Goal: Information Seeking & Learning: Learn about a topic

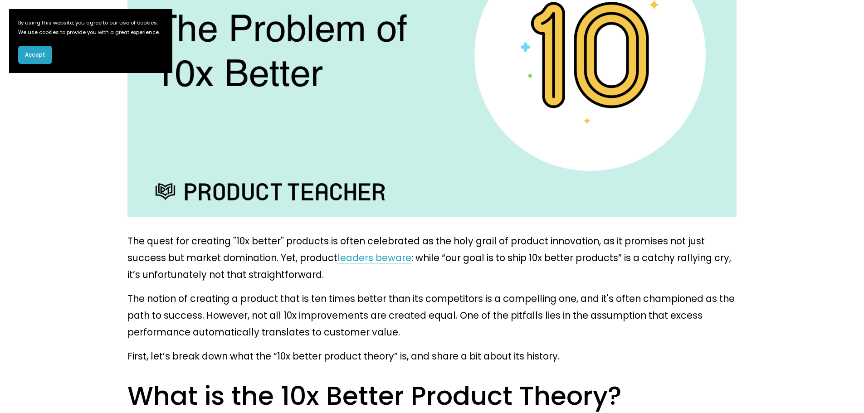
scroll to position [363, 0]
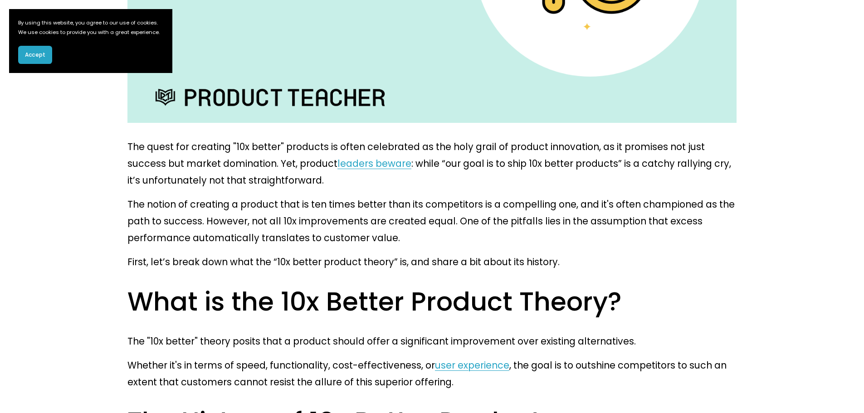
click at [330, 333] on p "The "10x better" theory posits that a product should offer a significant improv…" at bounding box center [431, 341] width 609 height 17
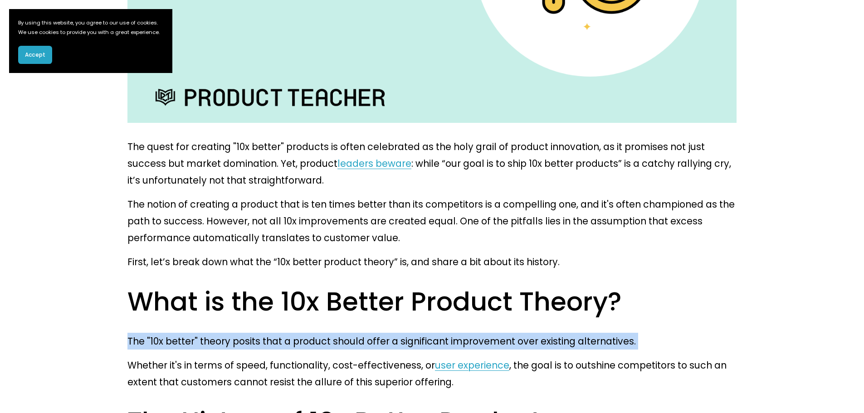
click at [330, 333] on p "The "10x better" theory posits that a product should offer a significant improv…" at bounding box center [431, 341] width 609 height 17
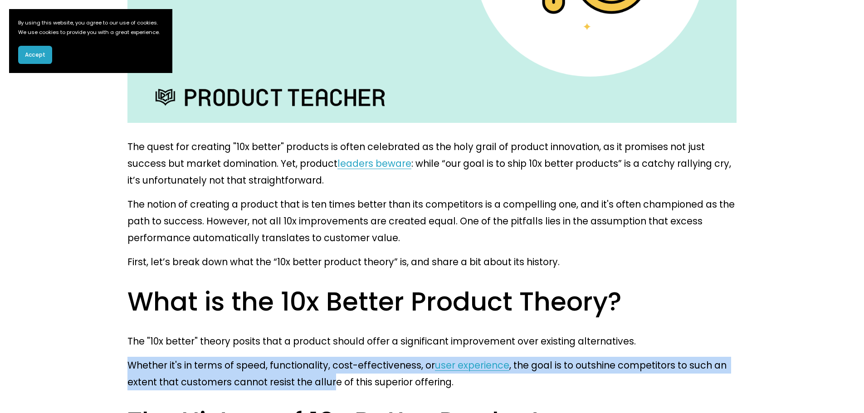
drag, startPoint x: 127, startPoint y: 338, endPoint x: 273, endPoint y: 350, distance: 146.4
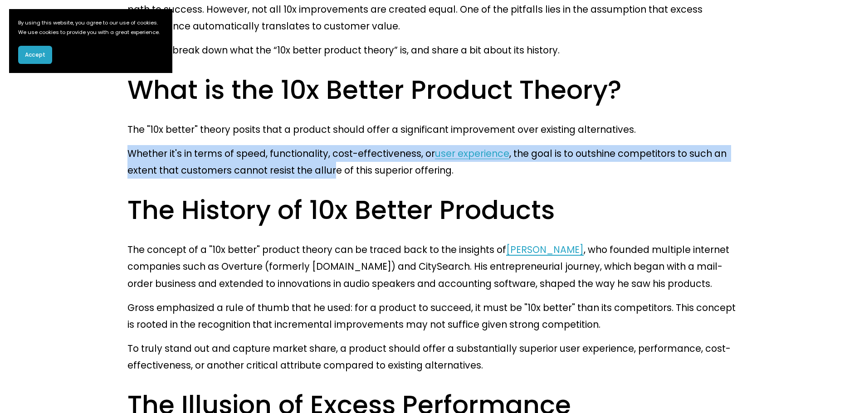
scroll to position [589, 0]
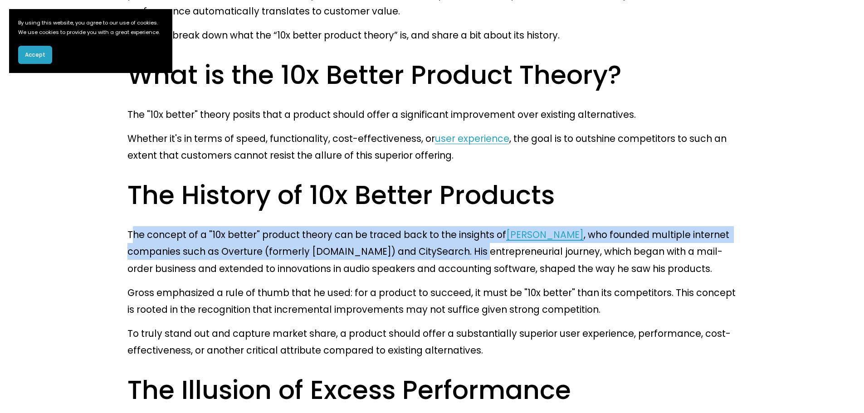
drag, startPoint x: 131, startPoint y: 199, endPoint x: 380, endPoint y: 218, distance: 250.1
click at [380, 226] on p "The concept of a "10x better" product theory can be traced back to the insights…" at bounding box center [431, 251] width 609 height 50
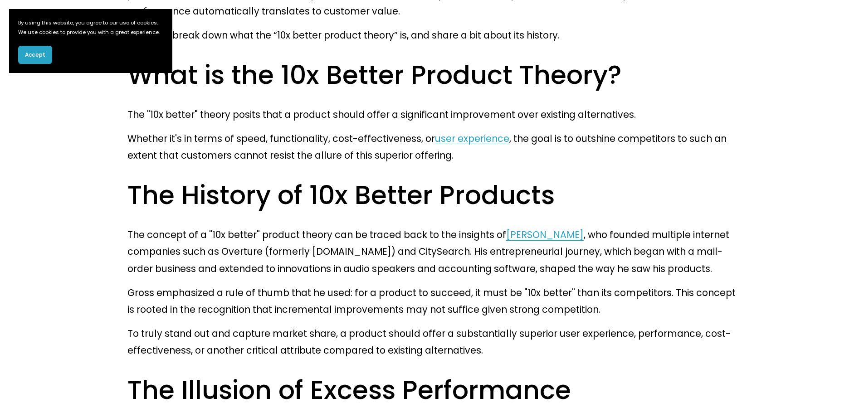
click at [497, 325] on p "To truly stand out and capture market share, a product should offer a substanti…" at bounding box center [431, 342] width 609 height 34
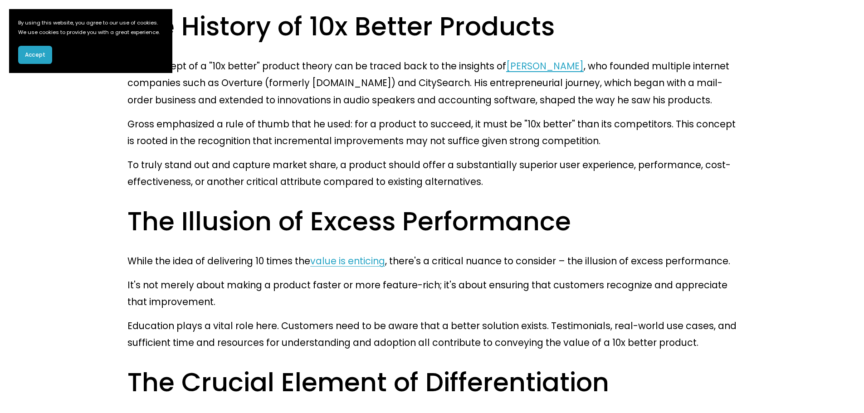
scroll to position [771, 0]
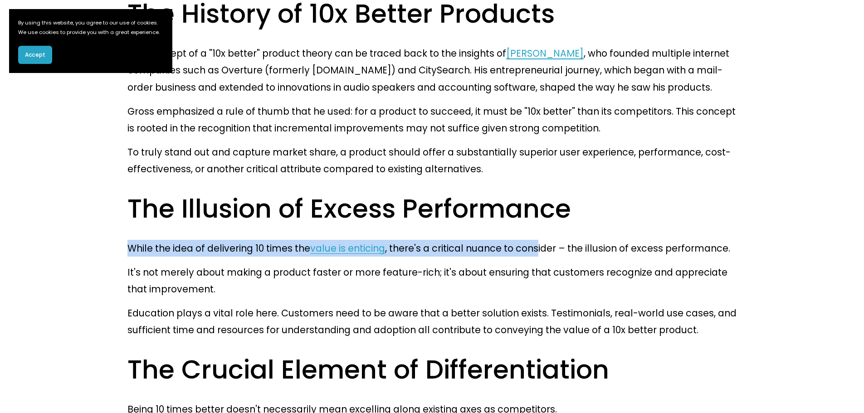
drag, startPoint x: 131, startPoint y: 194, endPoint x: 513, endPoint y: 188, distance: 382.2
click at [513, 240] on p "While the idea of delivering 10 times the value is enticing , there's a critica…" at bounding box center [431, 248] width 609 height 17
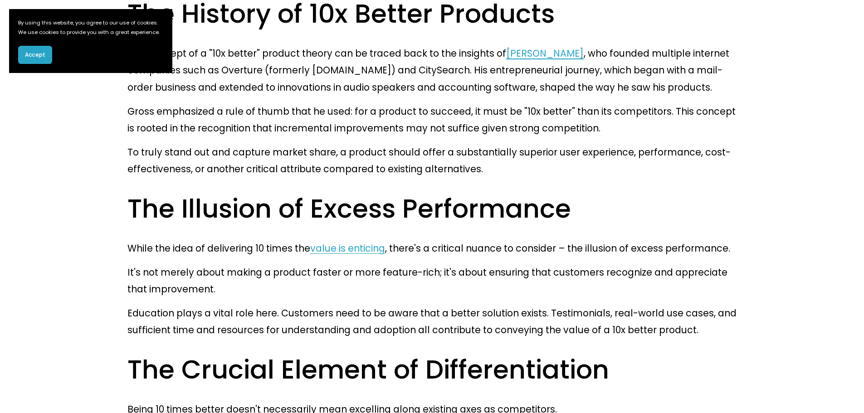
click at [207, 264] on p "It's not merely about making a product faster or more feature-rich; it's about …" at bounding box center [431, 281] width 609 height 34
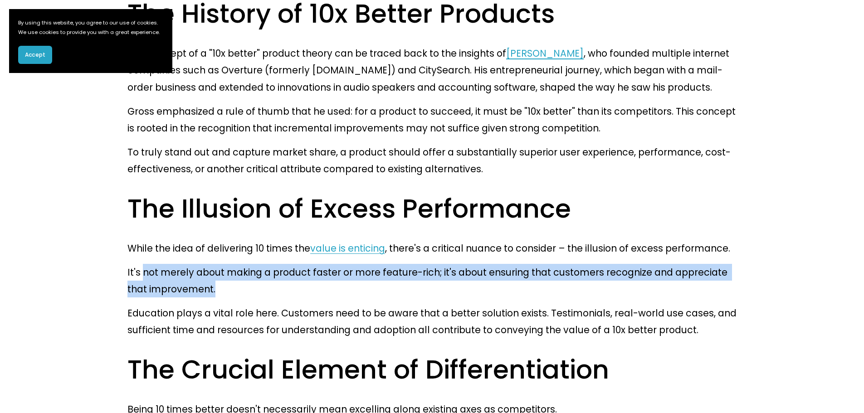
drag, startPoint x: 198, startPoint y: 225, endPoint x: 143, endPoint y: 218, distance: 55.3
click at [143, 264] on p "It's not merely about making a product faster or more feature-rich; it's about …" at bounding box center [431, 281] width 609 height 34
click at [247, 264] on p "It's not merely about making a product faster or more feature-rich; it's about …" at bounding box center [431, 281] width 609 height 34
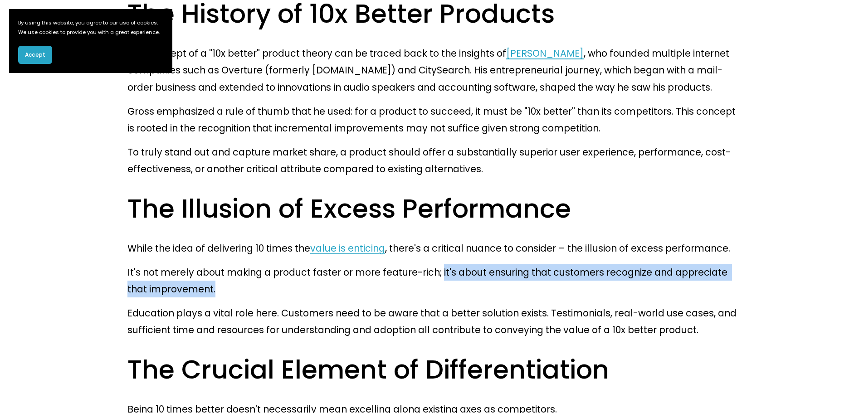
drag, startPoint x: 419, startPoint y: 218, endPoint x: 648, endPoint y: 228, distance: 229.1
click at [648, 264] on p "It's not merely about making a product faster or more feature-rich; it's about …" at bounding box center [431, 281] width 609 height 34
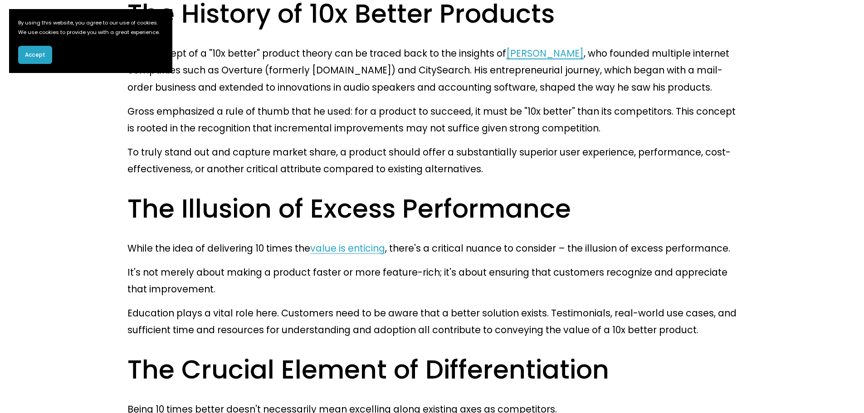
click at [196, 305] on p "Education plays a vital role here. Customers need to be aware that a better sol…" at bounding box center [431, 322] width 609 height 34
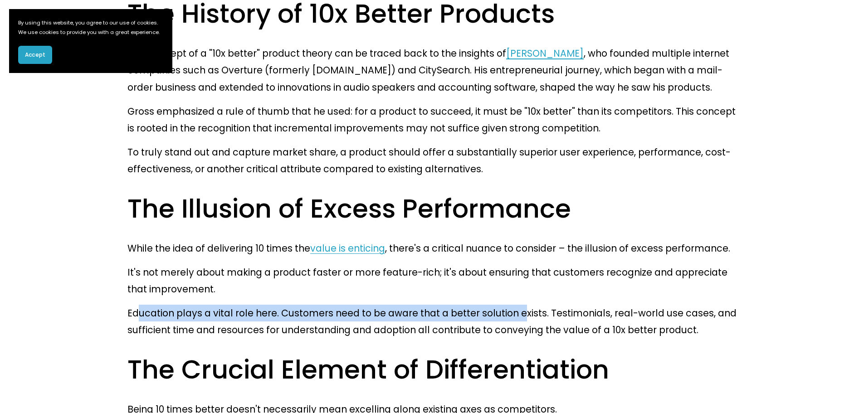
drag, startPoint x: 136, startPoint y: 254, endPoint x: 498, endPoint y: 261, distance: 361.8
click at [498, 305] on p "Education plays a vital role here. Customers need to be aware that a better sol…" at bounding box center [431, 322] width 609 height 34
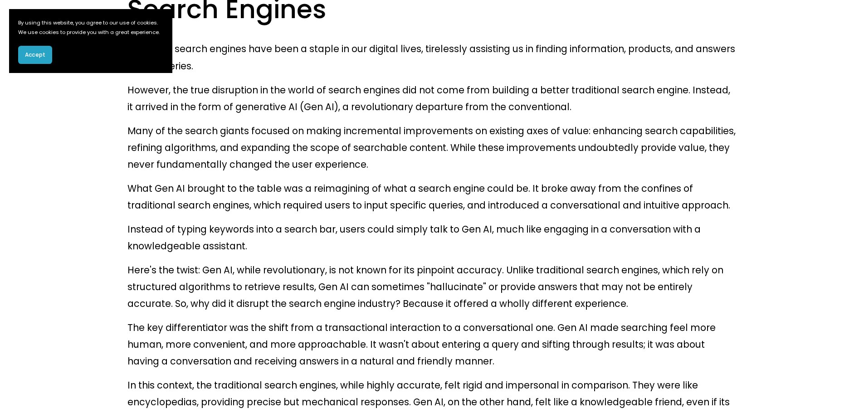
scroll to position [2040, 0]
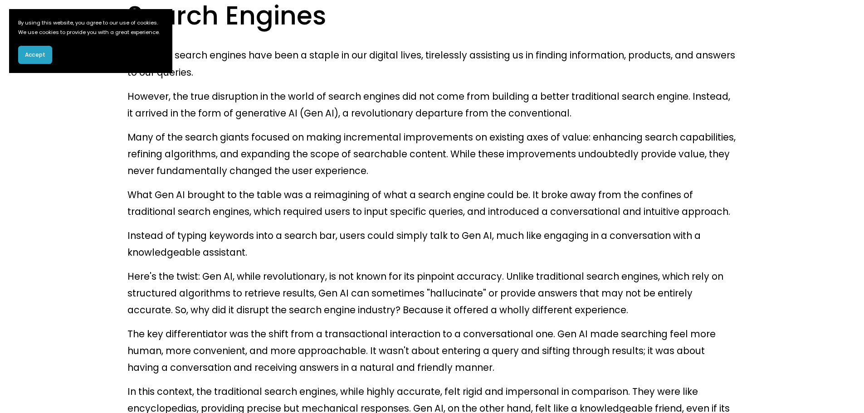
click at [233, 325] on p "The key differentiator was the shift from a transactional interaction to a conv…" at bounding box center [431, 350] width 609 height 50
click at [233, 268] on p "Here's the twist: Gen AI, while revolutionary, is not known for its pinpoint ac…" at bounding box center [431, 293] width 609 height 50
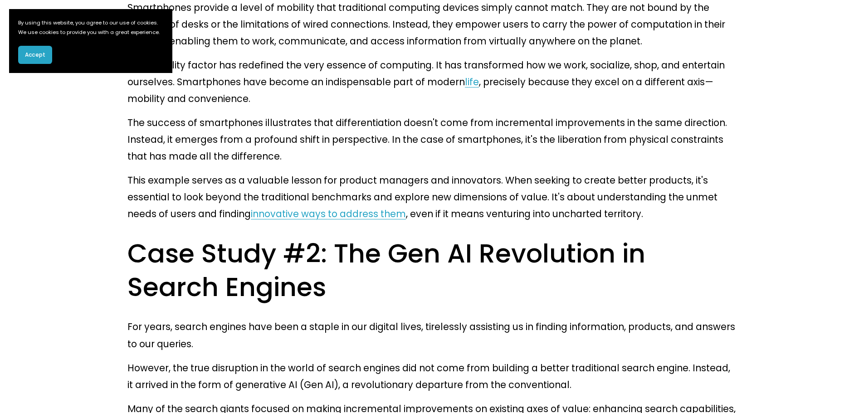
scroll to position [1768, 0]
click at [204, 360] on p "However, the true disruption in the world of search engines did not come from b…" at bounding box center [431, 377] width 609 height 34
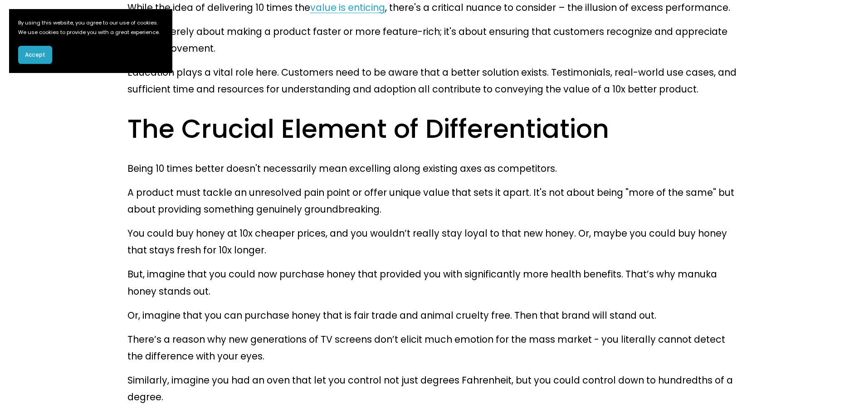
scroll to position [997, 0]
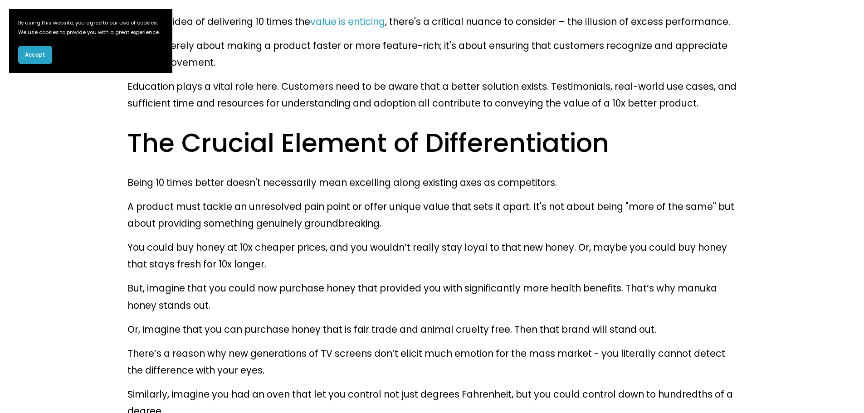
click at [42, 59] on span "Accept" at bounding box center [35, 55] width 20 height 8
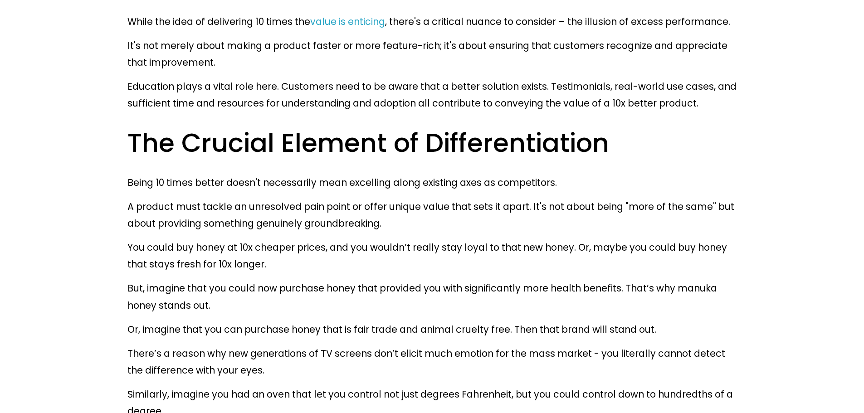
click at [248, 174] on p "Being 10 times better doesn't necessarily mean excelling along existing axes as…" at bounding box center [431, 182] width 609 height 17
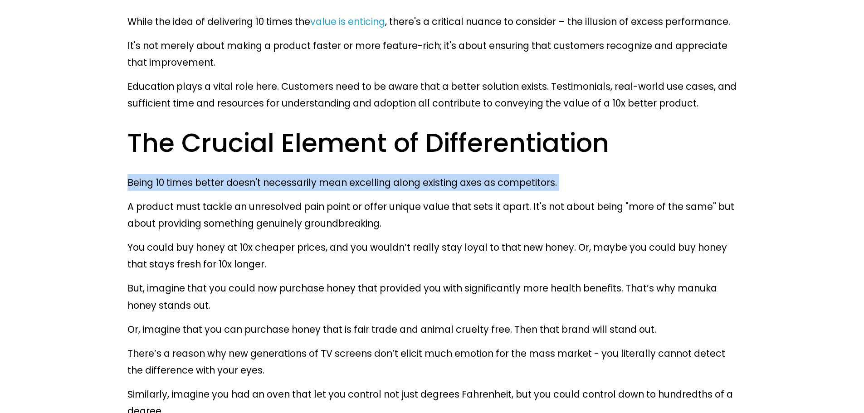
click at [248, 174] on p "Being 10 times better doesn't necessarily mean excelling along existing axes as…" at bounding box center [431, 182] width 609 height 17
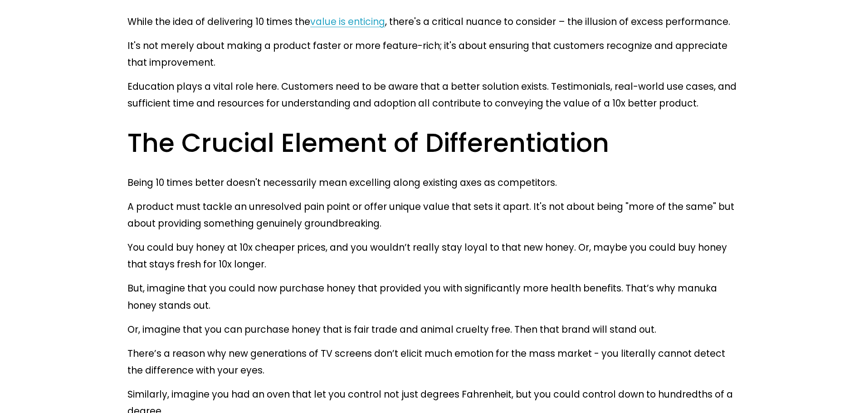
click at [458, 198] on p "A product must tackle an unresolved pain point or offer unique value that sets …" at bounding box center [431, 215] width 609 height 34
click at [445, 174] on p "Being 10 times better doesn't necessarily mean excelling along existing axes as…" at bounding box center [431, 182] width 609 height 17
click at [490, 174] on p "Being 10 times better doesn't necessarily mean excelling along existing axes as…" at bounding box center [431, 182] width 609 height 17
